Goal: Transaction & Acquisition: Purchase product/service

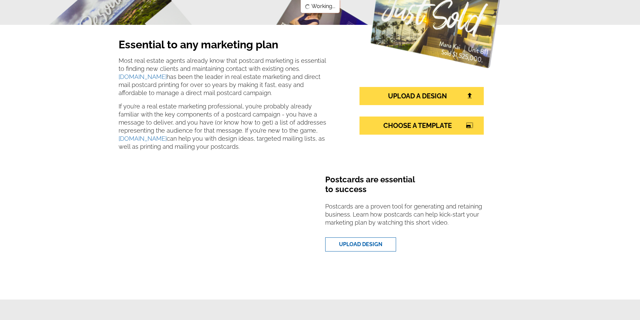
scroll to position [112, 0]
click at [404, 132] on link "CHOOSE A TEMPLATE photo_size_select_large" at bounding box center [422, 126] width 124 height 18
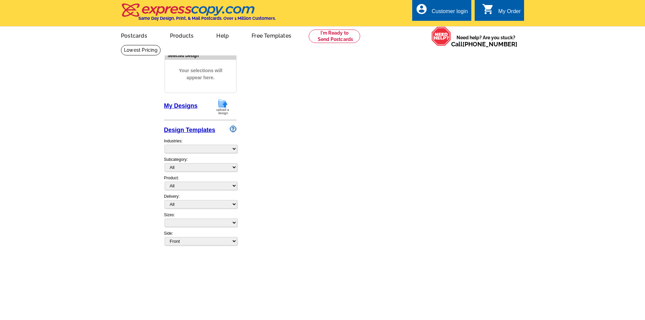
select select "1"
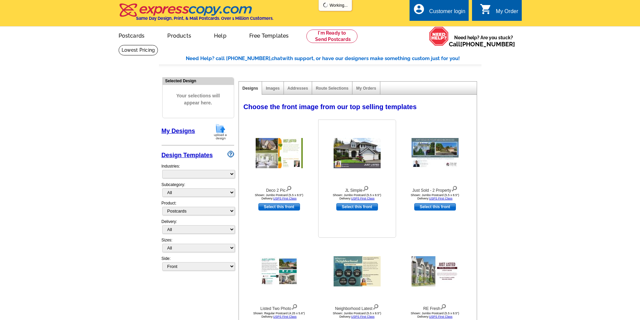
select select "785"
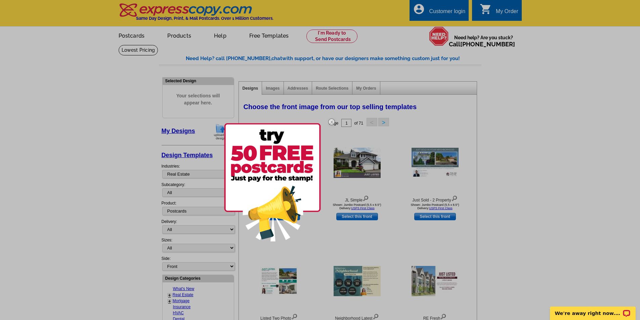
click at [332, 123] on img at bounding box center [331, 121] width 19 height 19
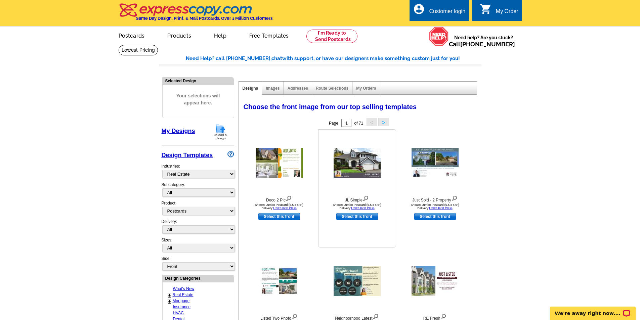
scroll to position [112, 0]
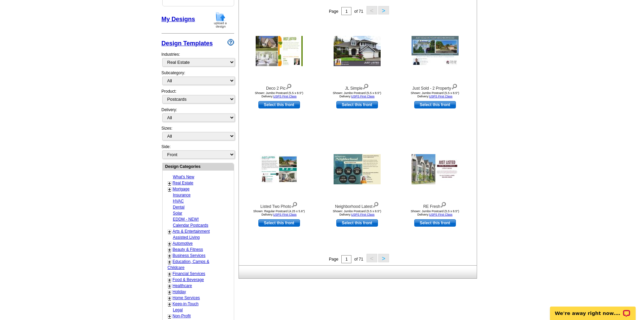
click at [170, 183] on link "+" at bounding box center [169, 183] width 3 height 5
click at [184, 189] on link "Farming" at bounding box center [181, 189] width 15 height 5
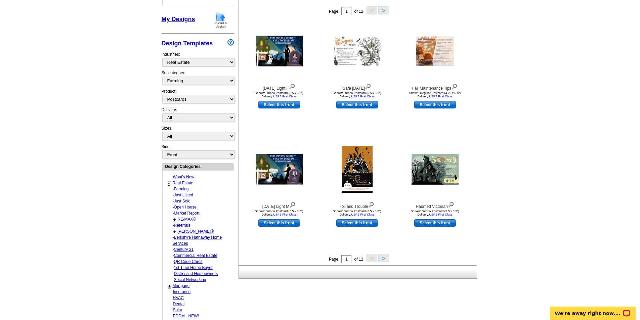
click at [175, 220] on link "+" at bounding box center [174, 219] width 3 height 5
click at [174, 220] on link "-" at bounding box center [174, 219] width 2 height 5
click at [174, 220] on link "+" at bounding box center [174, 219] width 3 height 5
click at [179, 238] on link "Referrals" at bounding box center [182, 237] width 16 height 5
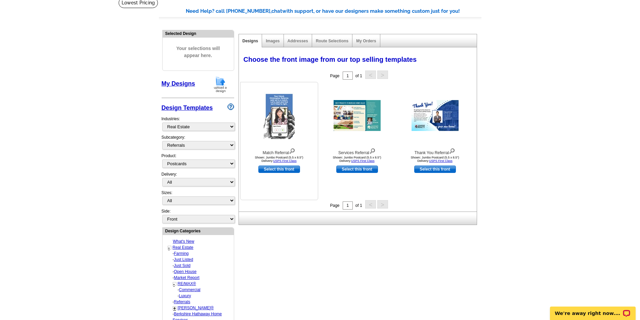
scroll to position [0, 0]
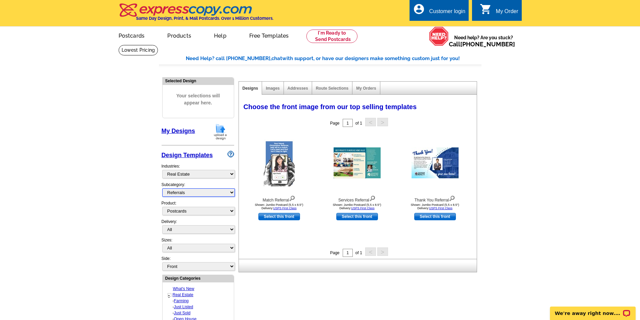
click at [223, 193] on select "All RE/MAX® Referrals Keller Williams® Berkshire Hathaway Home Services Century…" at bounding box center [198, 193] width 73 height 8
select select "807"
click at [162, 189] on select "All RE/MAX® Referrals Keller Williams® Berkshire Hathaway Home Services Century…" at bounding box center [198, 193] width 73 height 8
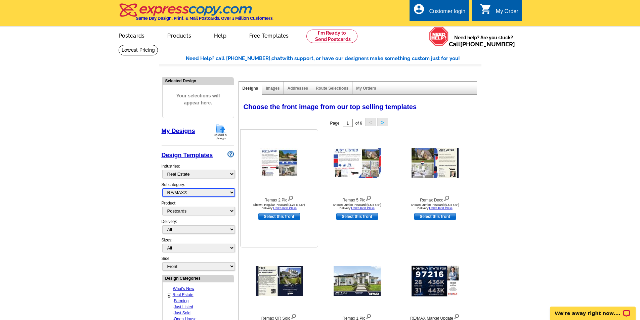
scroll to position [112, 0]
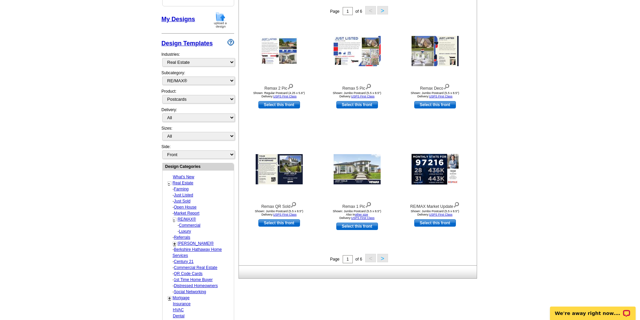
click at [383, 259] on button ">" at bounding box center [383, 258] width 11 height 8
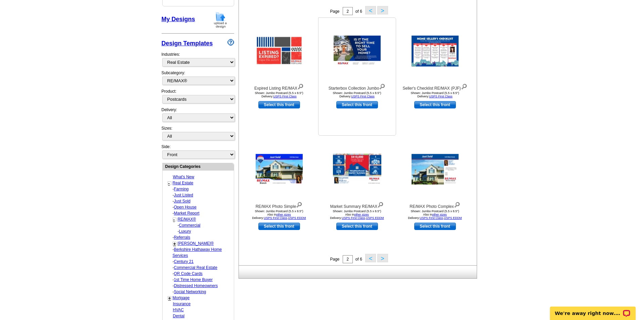
click at [361, 50] on img at bounding box center [357, 51] width 47 height 31
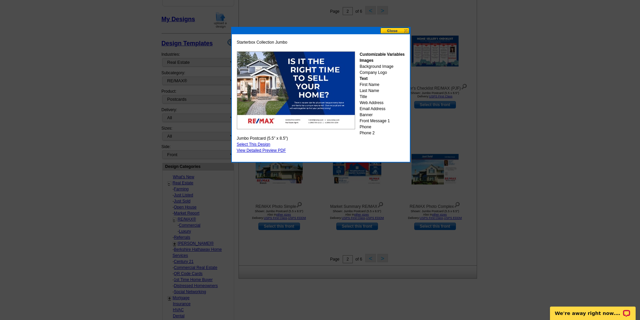
click at [260, 145] on link "Select This Design" at bounding box center [254, 144] width 34 height 5
select select "2"
select select "back"
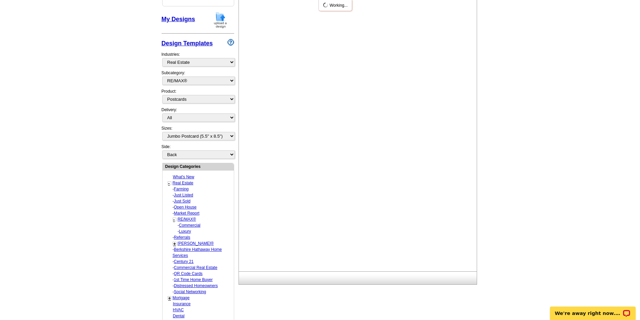
scroll to position [0, 0]
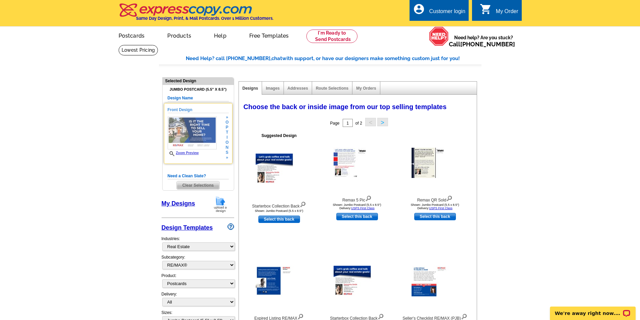
click at [205, 136] on img at bounding box center [192, 133] width 49 height 33
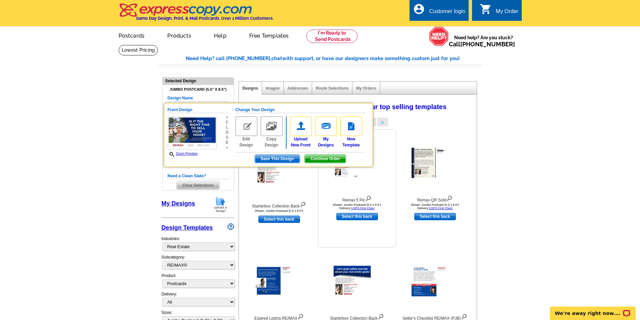
click at [325, 160] on span "Continue Order" at bounding box center [325, 159] width 41 height 8
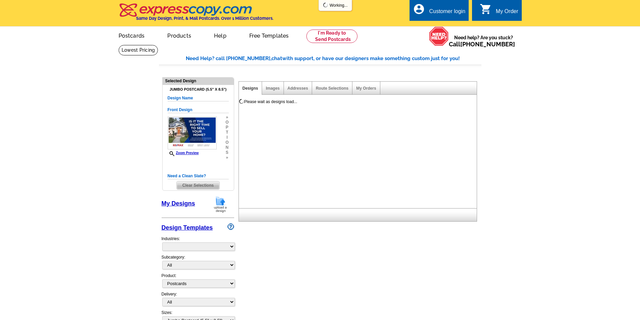
select select "1"
select select "2"
select select "back"
select select "785"
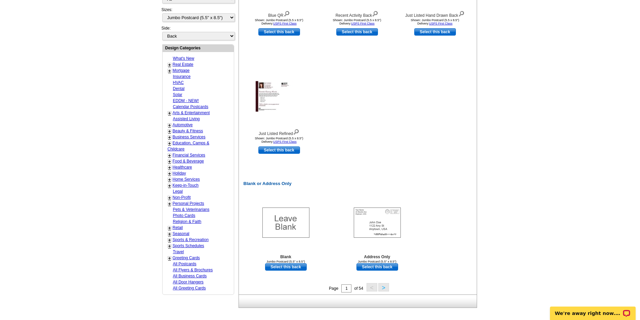
scroll to position [358, 0]
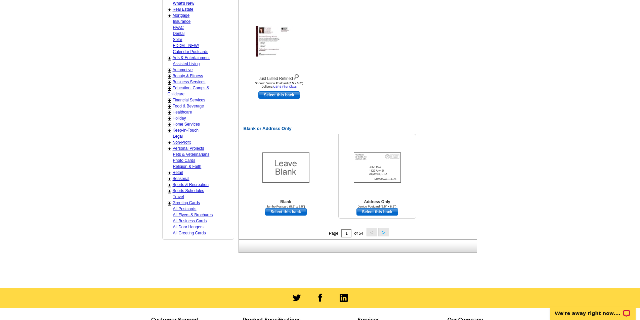
click at [370, 177] on img at bounding box center [377, 168] width 47 height 30
click at [371, 212] on link "Select this back" at bounding box center [378, 211] width 42 height 7
select select "front"
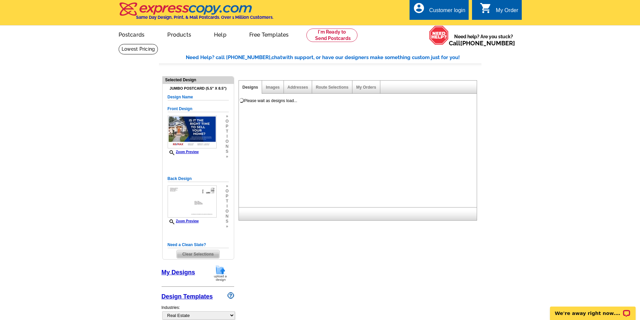
scroll to position [0, 0]
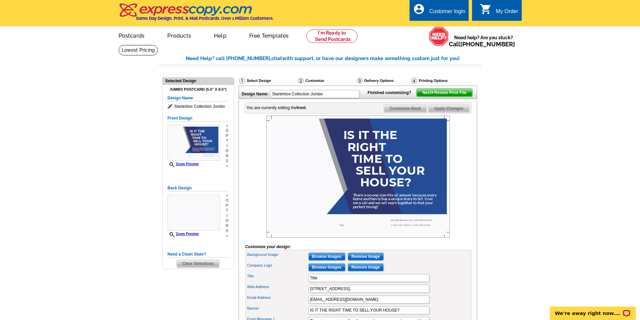
click at [394, 238] on img at bounding box center [359, 177] width 184 height 122
click at [323, 201] on img at bounding box center [359, 177] width 184 height 122
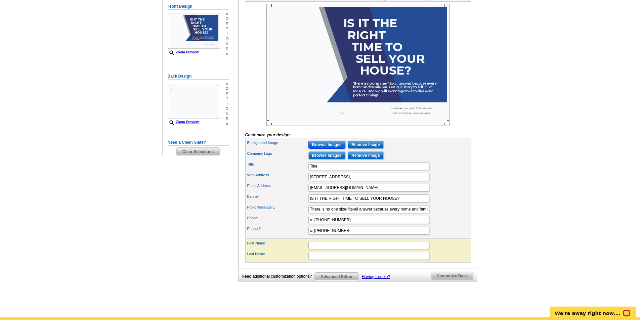
click at [324, 149] on input "Browse Images" at bounding box center [327, 145] width 37 height 8
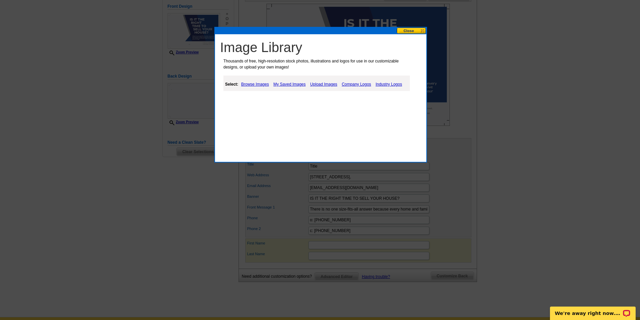
click at [264, 84] on link "Browse Images" at bounding box center [255, 84] width 31 height 8
click at [292, 101] on link "Things" at bounding box center [293, 101] width 12 height 5
click at [278, 102] on link "Places" at bounding box center [276, 101] width 12 height 5
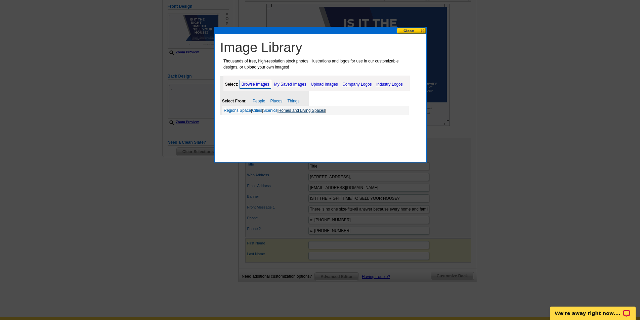
click at [305, 110] on link "Homes and Living Spaces" at bounding box center [302, 110] width 47 height 5
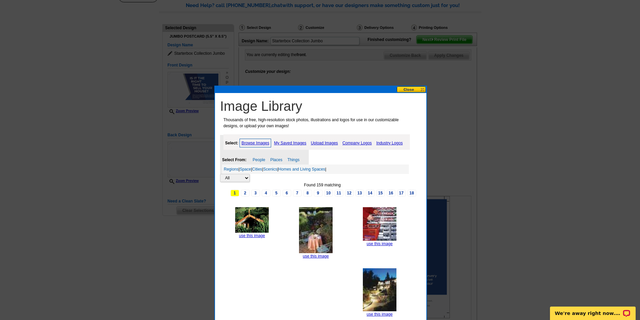
scroll to position [46, 0]
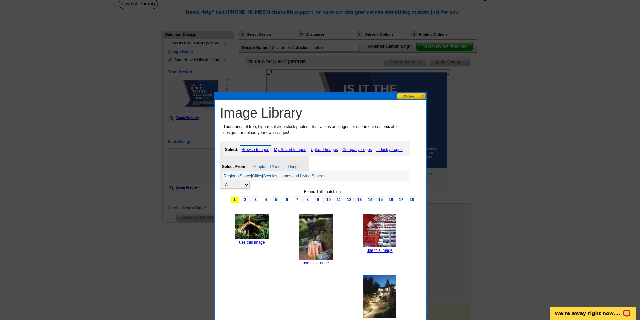
click at [295, 149] on link "My Saved Images" at bounding box center [291, 150] width 36 height 8
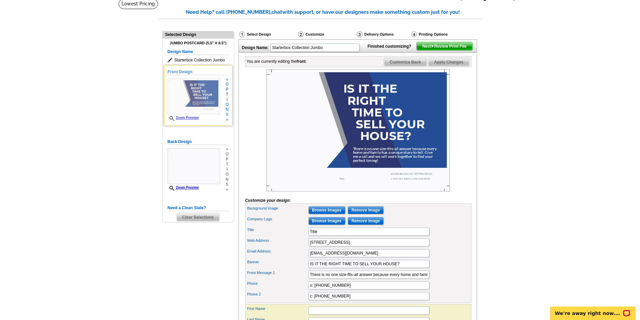
click at [180, 102] on img at bounding box center [194, 97] width 52 height 36
click at [328, 225] on input "Browse Images" at bounding box center [327, 221] width 37 height 8
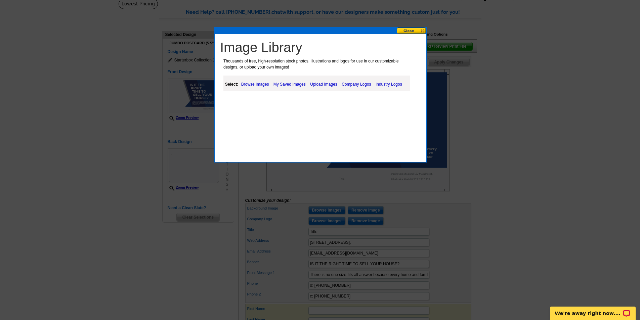
click at [356, 83] on link "Company Logos" at bounding box center [356, 84] width 33 height 8
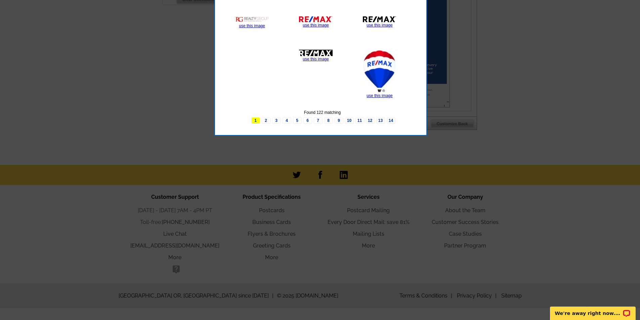
scroll to position [152, 0]
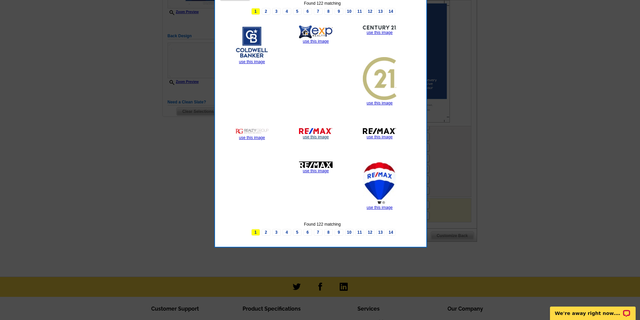
click at [321, 138] on link "use this image" at bounding box center [316, 137] width 26 height 5
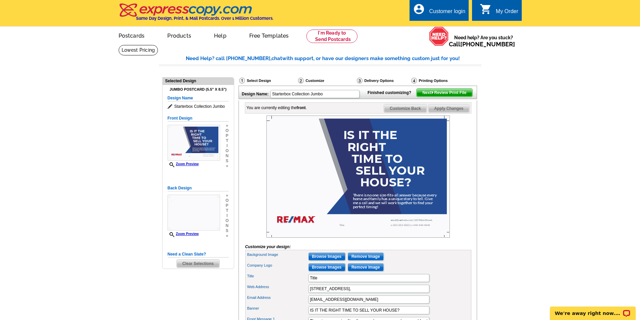
click at [380, 233] on img at bounding box center [359, 177] width 184 height 122
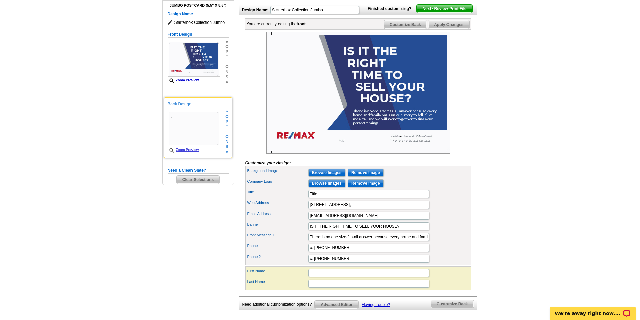
scroll to position [112, 0]
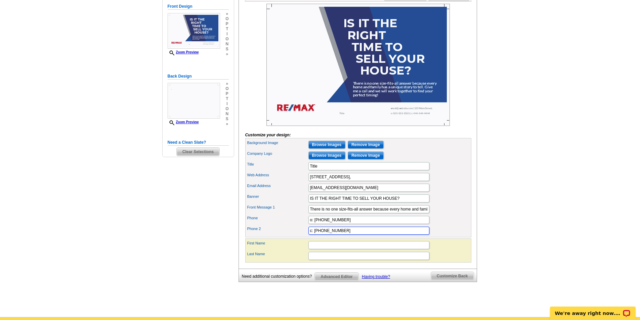
click at [346, 235] on input "c: 444-444-4444" at bounding box center [369, 231] width 121 height 8
click at [345, 224] on input "o: 555-555-5555" at bounding box center [369, 220] width 121 height 8
drag, startPoint x: 402, startPoint y: 209, endPoint x: 311, endPoint y: 209, distance: 90.8
click at [310, 203] on input "IS IT THE RIGHT TIME TO SELL YOUR HOUSE?" at bounding box center [369, 199] width 121 height 8
click at [364, 203] on input "THINKING ABOUT SELLING? OR JUST CURIOUS?" at bounding box center [369, 199] width 121 height 8
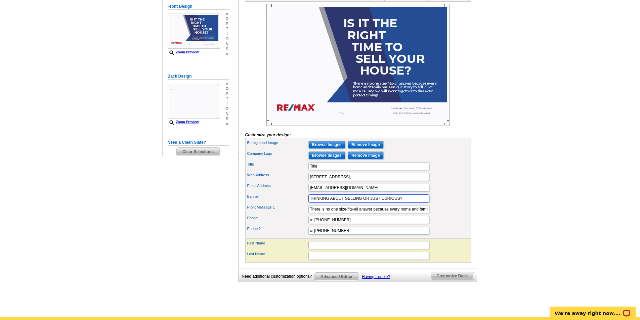
type input "THINKING ABOUT SELLING OR JUST CURIOUS?"
click at [443, 204] on div "Banner THINKING ABOUT SELLING OR JUST CURIOUS?" at bounding box center [359, 198] width 224 height 11
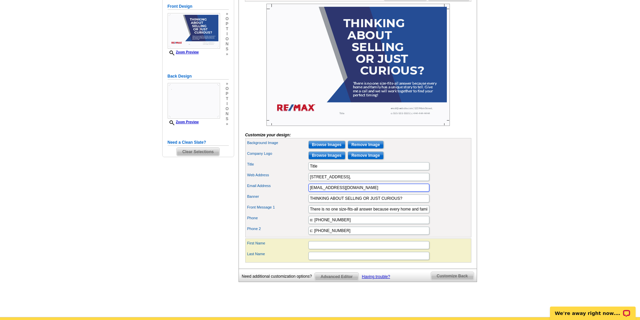
drag, startPoint x: 352, startPoint y: 200, endPoint x: 301, endPoint y: 202, distance: 51.1
click at [301, 193] on div "Email Address email@website.com" at bounding box center [359, 188] width 224 height 11
type input "K"
type input "kieferkratz@remax.net"
drag, startPoint x: 343, startPoint y: 190, endPoint x: 299, endPoint y: 189, distance: 43.7
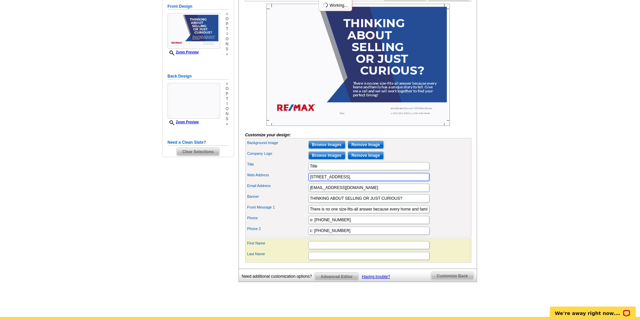
click at [299, 183] on div "Web Address 123 Main Street," at bounding box center [359, 177] width 224 height 11
drag, startPoint x: 320, startPoint y: 176, endPoint x: 303, endPoint y: 178, distance: 17.6
click at [303, 172] on div "Title Title" at bounding box center [359, 166] width 224 height 11
type input "ReMax Premier Properties"
click at [315, 181] on input "Web Address" at bounding box center [369, 177] width 121 height 8
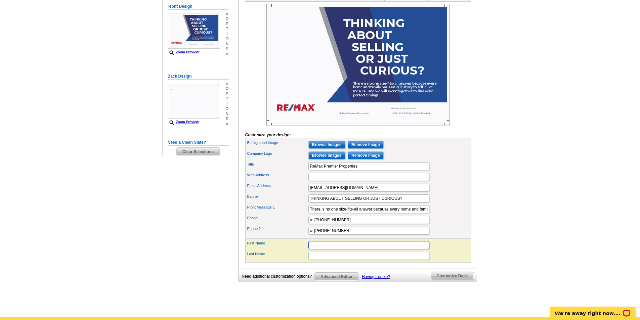
click at [338, 249] on input "First Name" at bounding box center [369, 245] width 121 height 8
type input "Kiefer"
type input "Kratz"
click at [347, 235] on input "c: 444-444-4444" at bounding box center [369, 231] width 121 height 8
drag, startPoint x: 350, startPoint y: 241, endPoint x: 315, endPoint y: 243, distance: 35.0
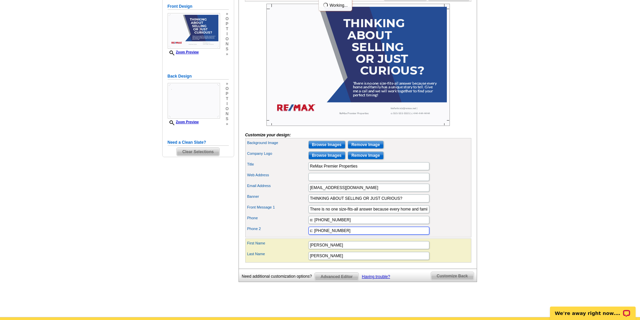
click at [315, 235] on input "c: 444-444-4444" at bounding box center [369, 231] width 121 height 8
type input "c: 816-263-0328"
drag, startPoint x: 344, startPoint y: 232, endPoint x: 314, endPoint y: 232, distance: 30.3
click at [314, 224] on input "o: 555-555-5555" at bounding box center [369, 220] width 121 height 8
type input "o:"
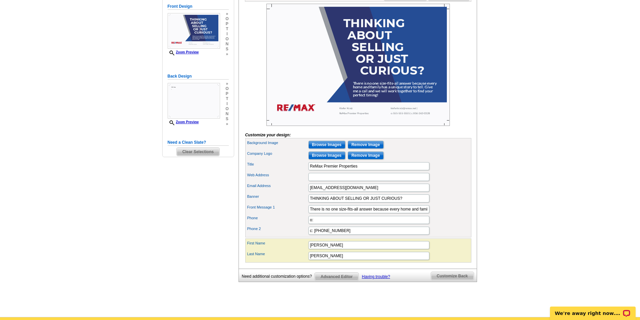
click at [341, 126] on img at bounding box center [359, 65] width 184 height 122
click at [341, 124] on img at bounding box center [359, 65] width 184 height 122
click at [336, 224] on input "o:" at bounding box center [369, 220] width 121 height 8
click at [316, 181] on input "Web Address" at bounding box center [369, 177] width 121 height 8
type input "17000 E US 40 Highway Suite 1"
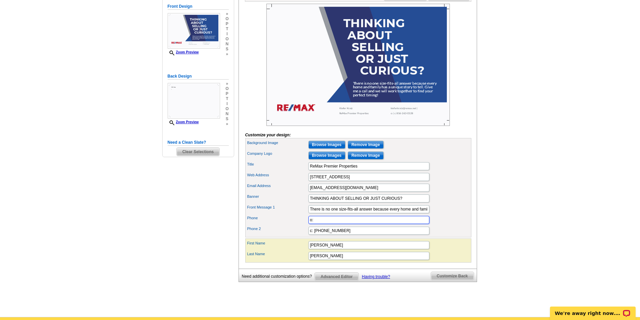
click at [329, 224] on input "o:" at bounding box center [369, 220] width 121 height 8
type input "o: 816-690-7653"
click at [353, 235] on input "c: 816-263-0328" at bounding box center [369, 231] width 121 height 8
click at [448, 226] on div "Phone o: 816-690-7653" at bounding box center [359, 220] width 224 height 11
click at [322, 149] on input "Browse Images" at bounding box center [327, 145] width 37 height 8
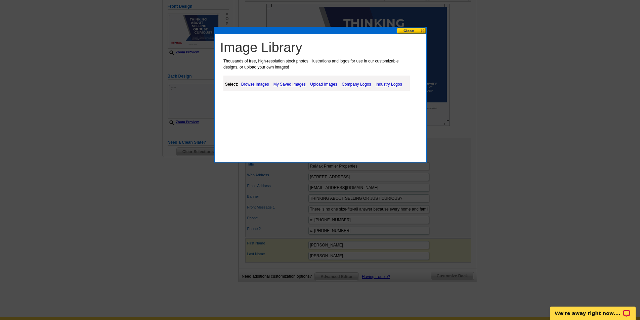
click at [383, 86] on link "Industry Logos" at bounding box center [389, 84] width 30 height 8
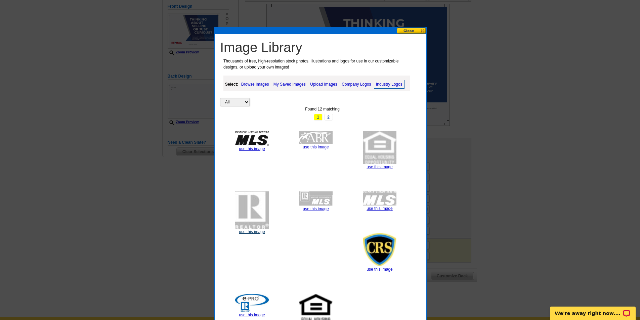
click at [258, 233] on link "use this image" at bounding box center [252, 232] width 26 height 5
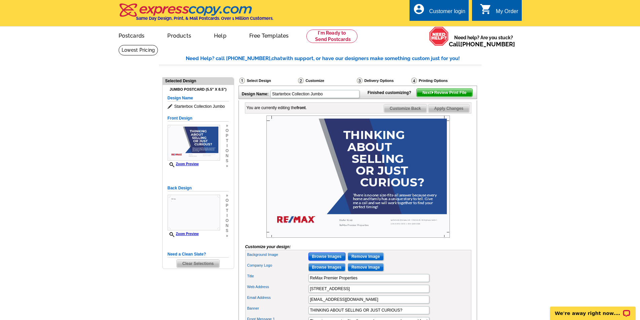
click at [328, 261] on input "Browse Images" at bounding box center [327, 257] width 37 height 8
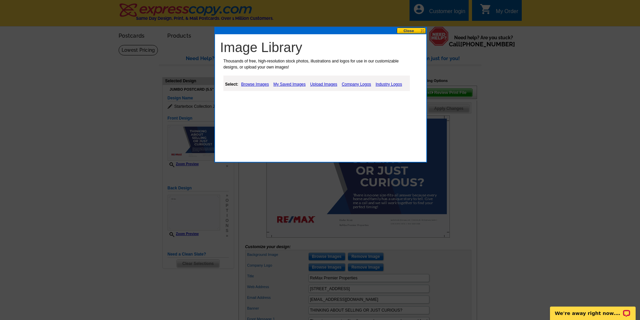
click at [254, 82] on link "Browse Images" at bounding box center [255, 84] width 31 height 8
click at [295, 103] on link "Things" at bounding box center [293, 101] width 12 height 5
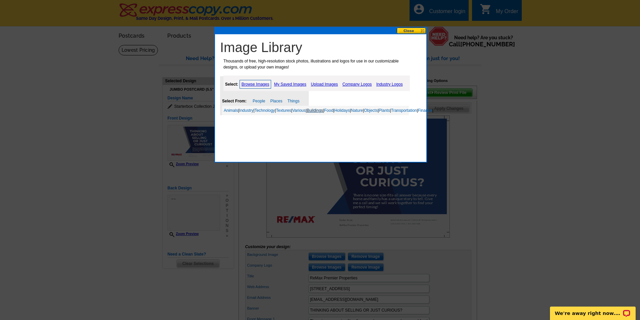
click at [323, 109] on link "Buildings" at bounding box center [315, 110] width 16 height 5
click at [334, 122] on link "Classical Architectural Elements" at bounding box center [333, 120] width 57 height 5
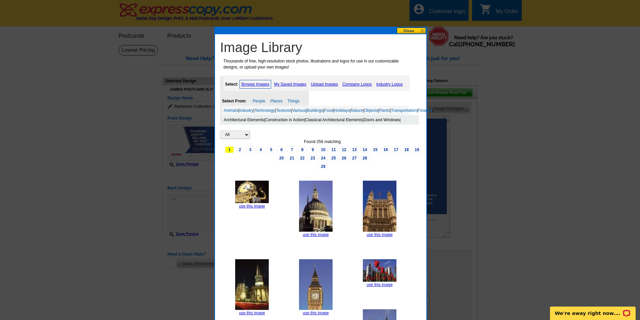
click at [293, 122] on link "Construction in Action" at bounding box center [284, 120] width 39 height 5
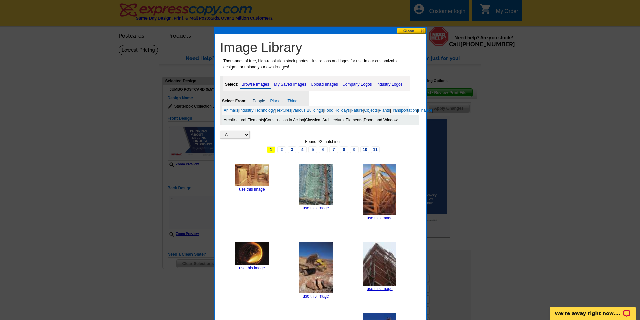
click at [257, 101] on link "People" at bounding box center [259, 101] width 12 height 5
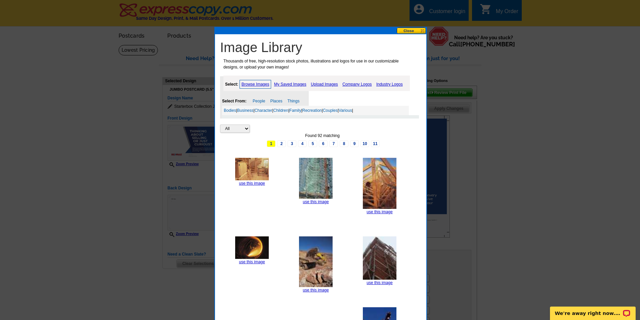
click at [421, 32] on button at bounding box center [412, 31] width 30 height 6
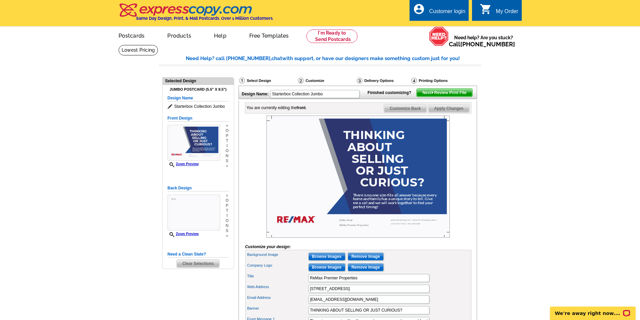
scroll to position [152, 0]
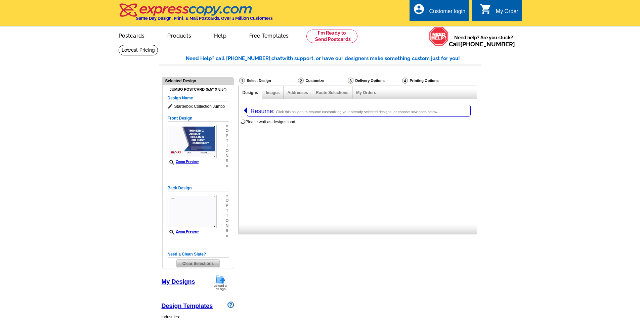
select select "785"
select select
select select "1"
select select "2"
select select "back"
